Goal: Task Accomplishment & Management: Manage account settings

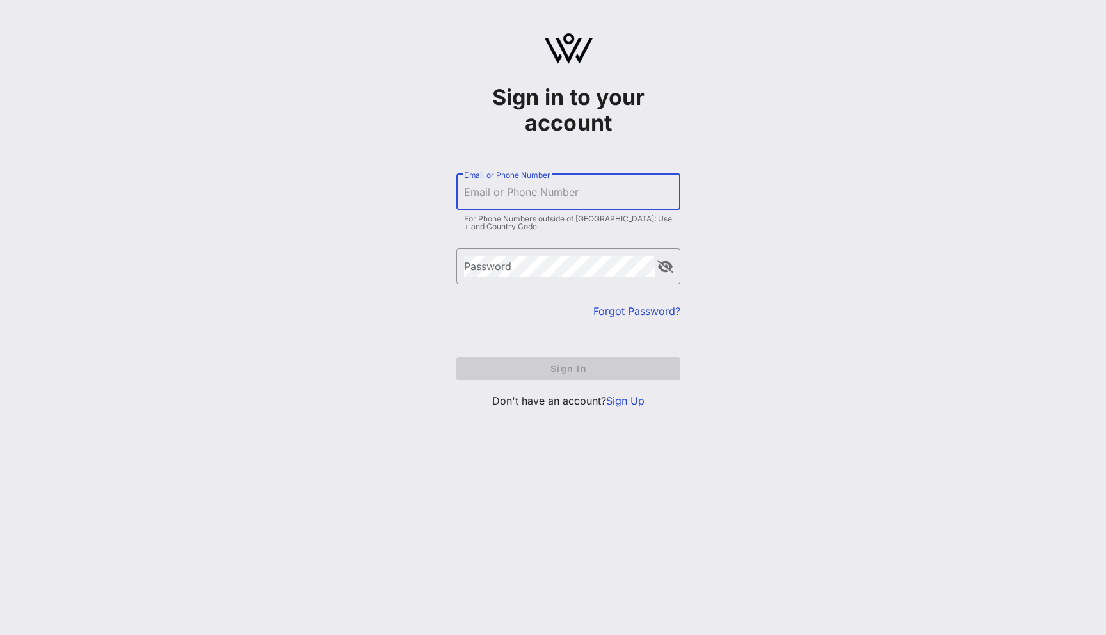
click at [546, 197] on input "Email or Phone Number" at bounding box center [568, 192] width 209 height 20
type input "[EMAIL_ADDRESS][DOMAIN_NAME]"
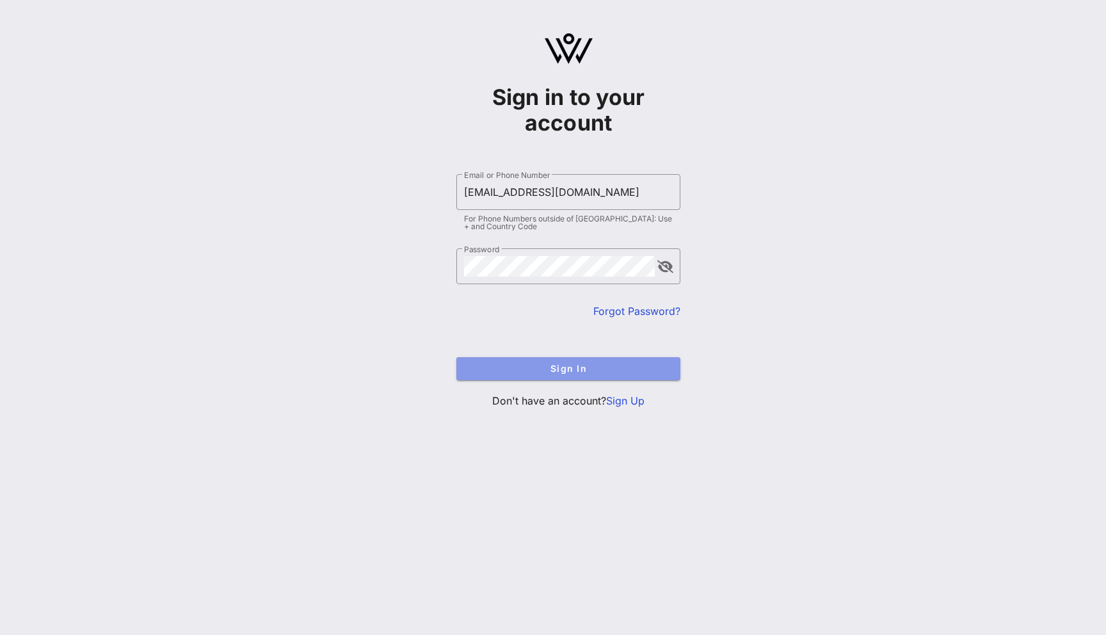
click at [597, 378] on button "Sign In" at bounding box center [569, 368] width 224 height 23
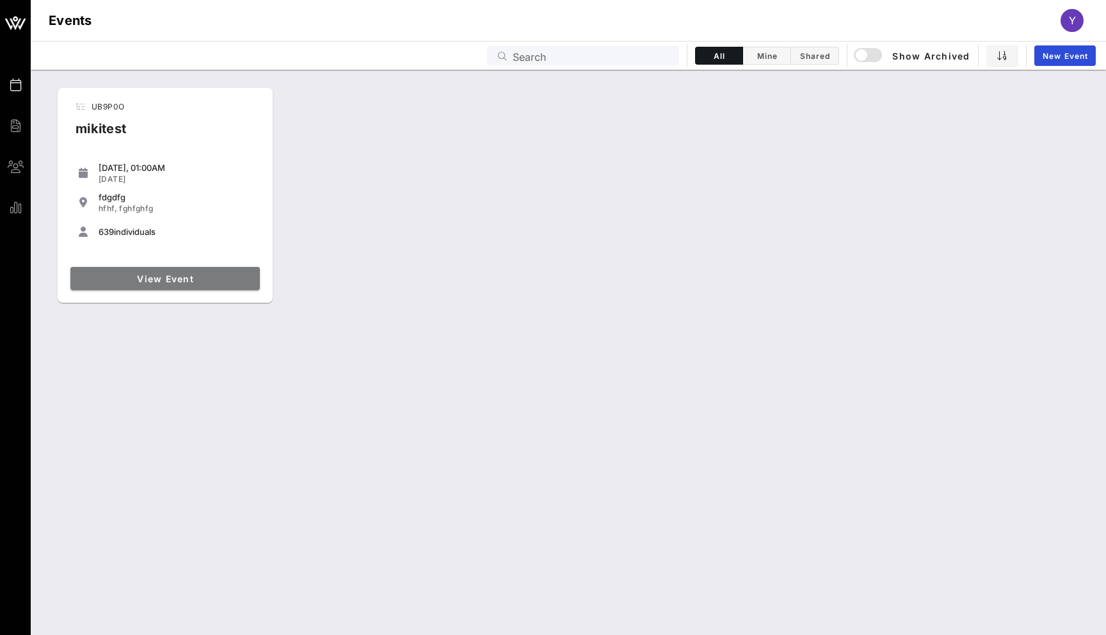
click at [204, 280] on span "View Event" at bounding box center [165, 278] width 179 height 11
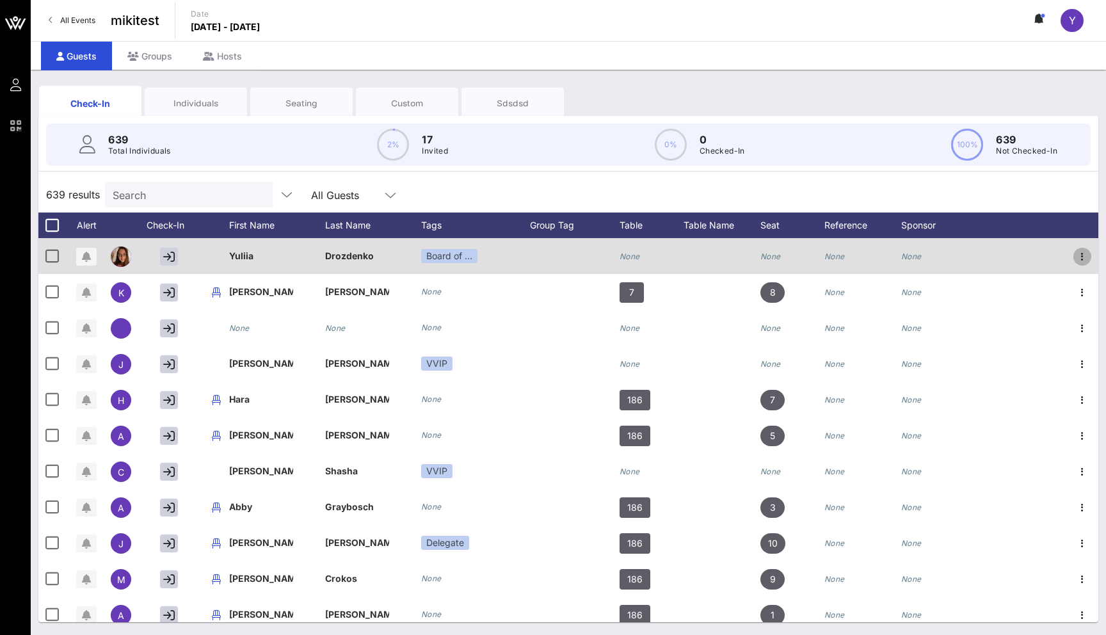
click at [1081, 259] on icon "button" at bounding box center [1082, 256] width 15 height 15
